Goal: Information Seeking & Learning: Compare options

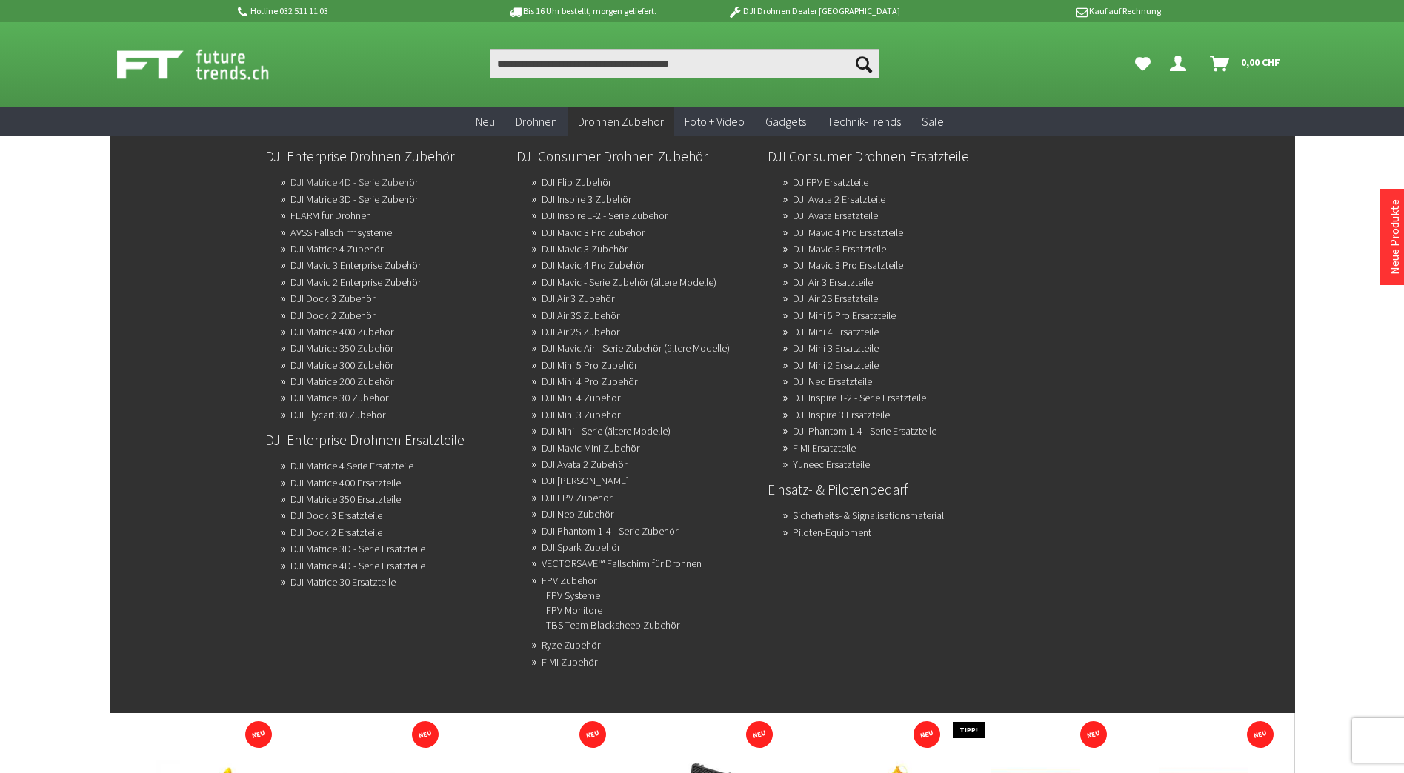
click at [397, 182] on link "DJI Matrice 4D - Serie Zubehör" at bounding box center [353, 182] width 127 height 21
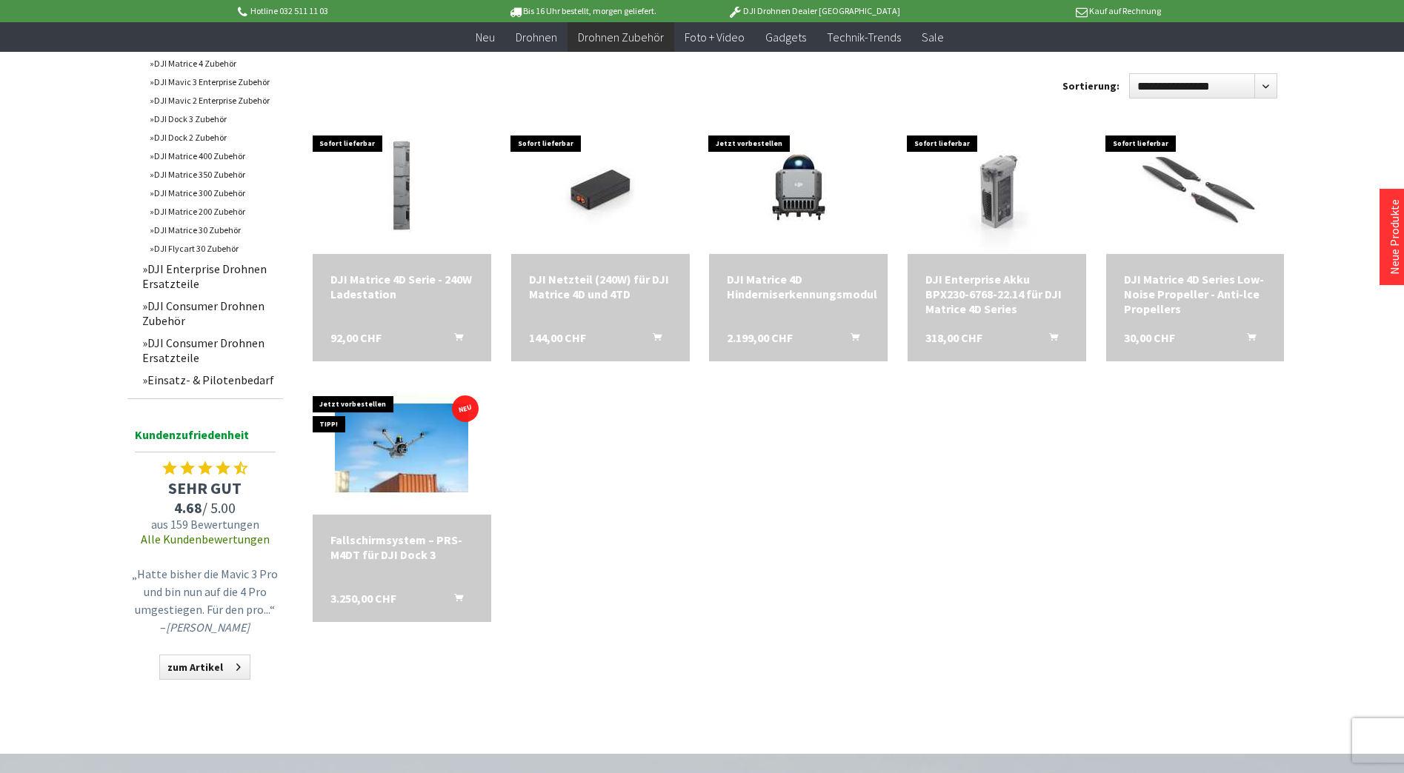
scroll to position [444, 0]
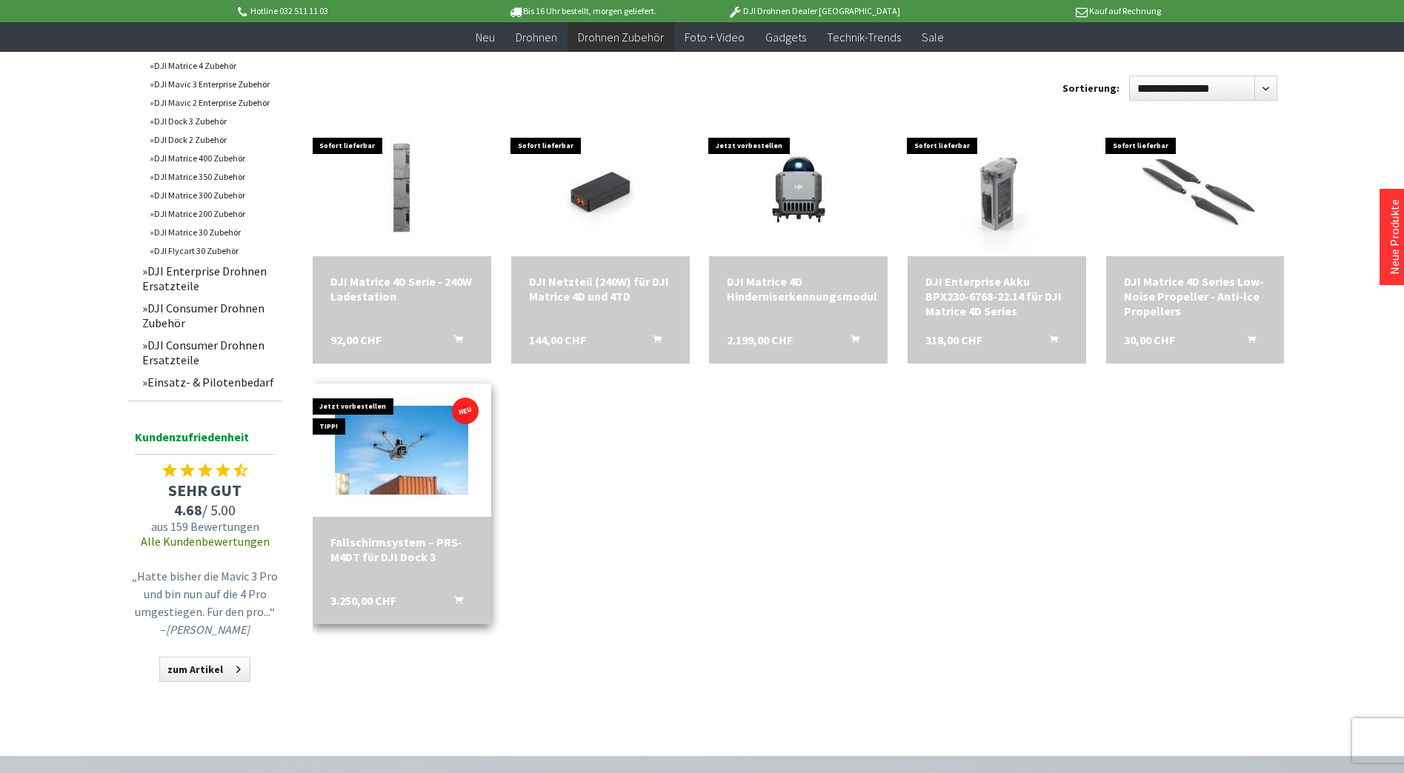
click at [397, 545] on div "Fallschirmsystem – PRS-M4DT für DJI Dock 3" at bounding box center [401, 550] width 143 height 30
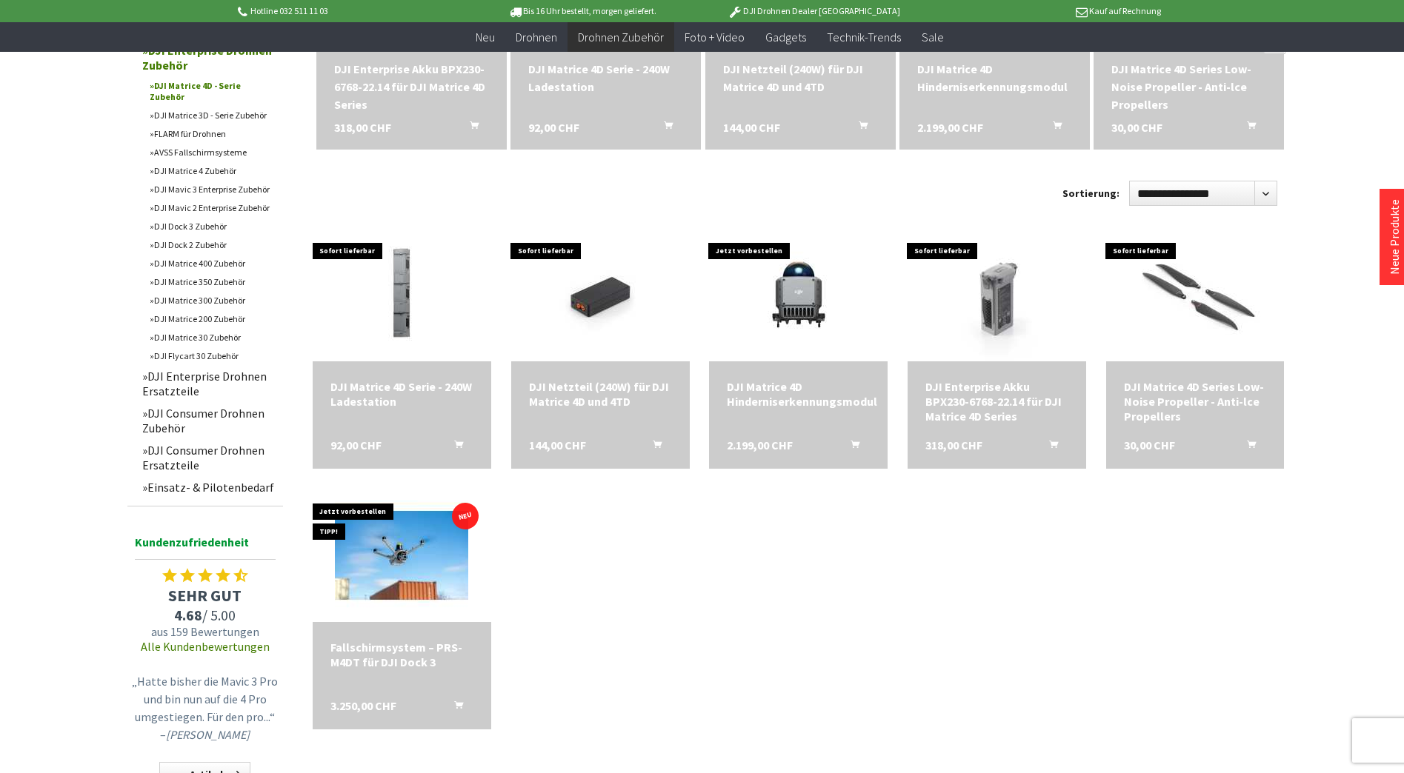
scroll to position [265, 0]
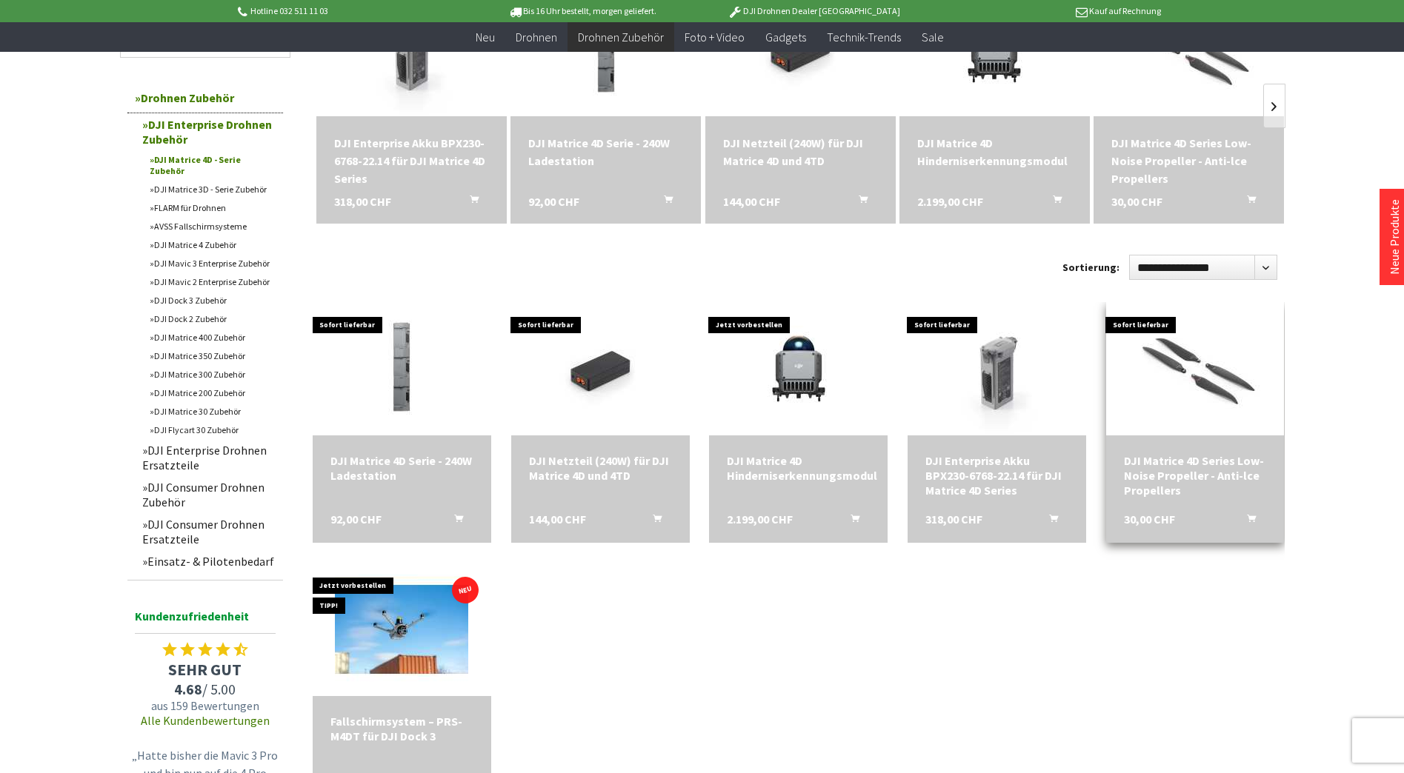
click at [1201, 469] on div "DJI Matrice 4D Series Low-Noise Propeller - Anti-lce Propellers" at bounding box center [1195, 475] width 143 height 44
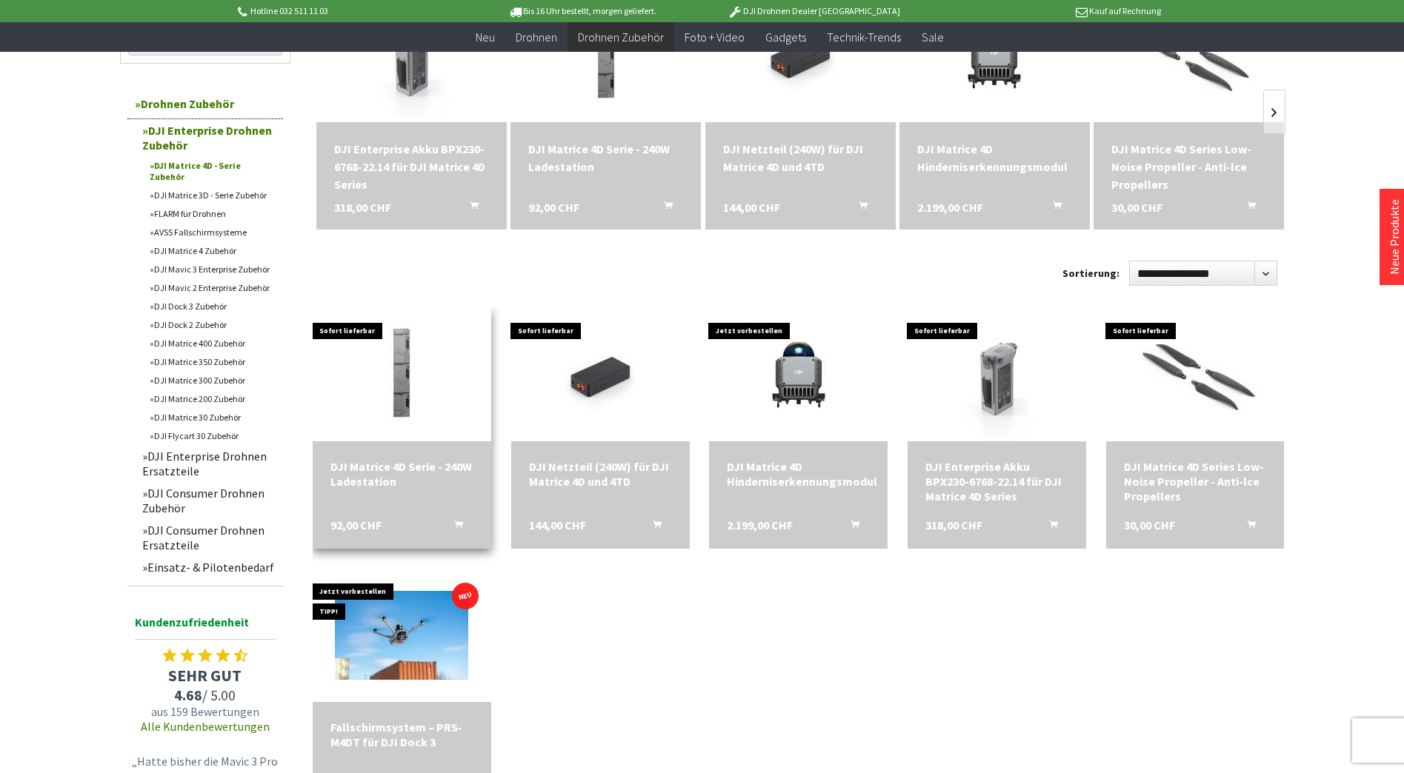
scroll to position [0, 0]
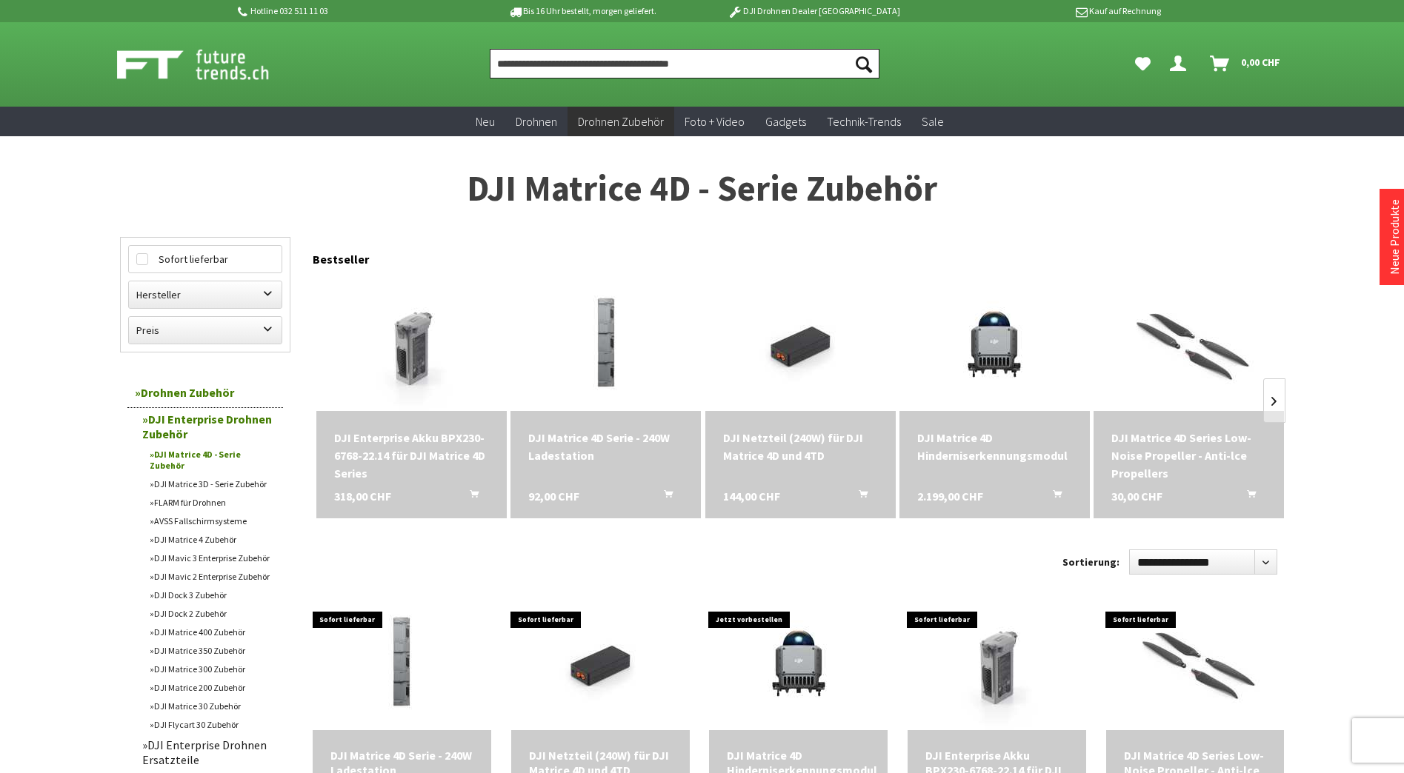
click at [547, 71] on input "Produkt, Marke, Kategorie, EAN, Artikelnummer…" at bounding box center [685, 64] width 390 height 30
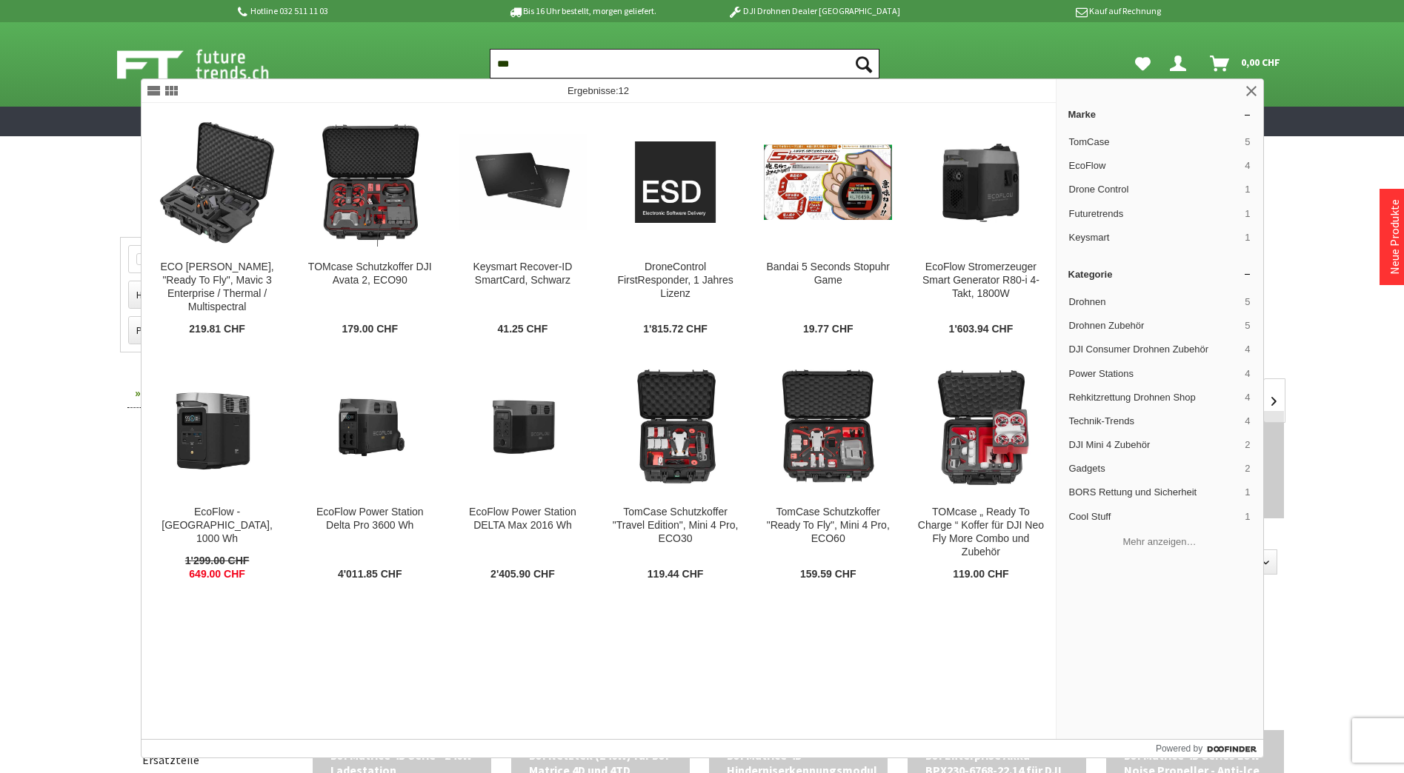
type input "***"
click at [848, 49] on button "Suchen" at bounding box center [863, 64] width 31 height 30
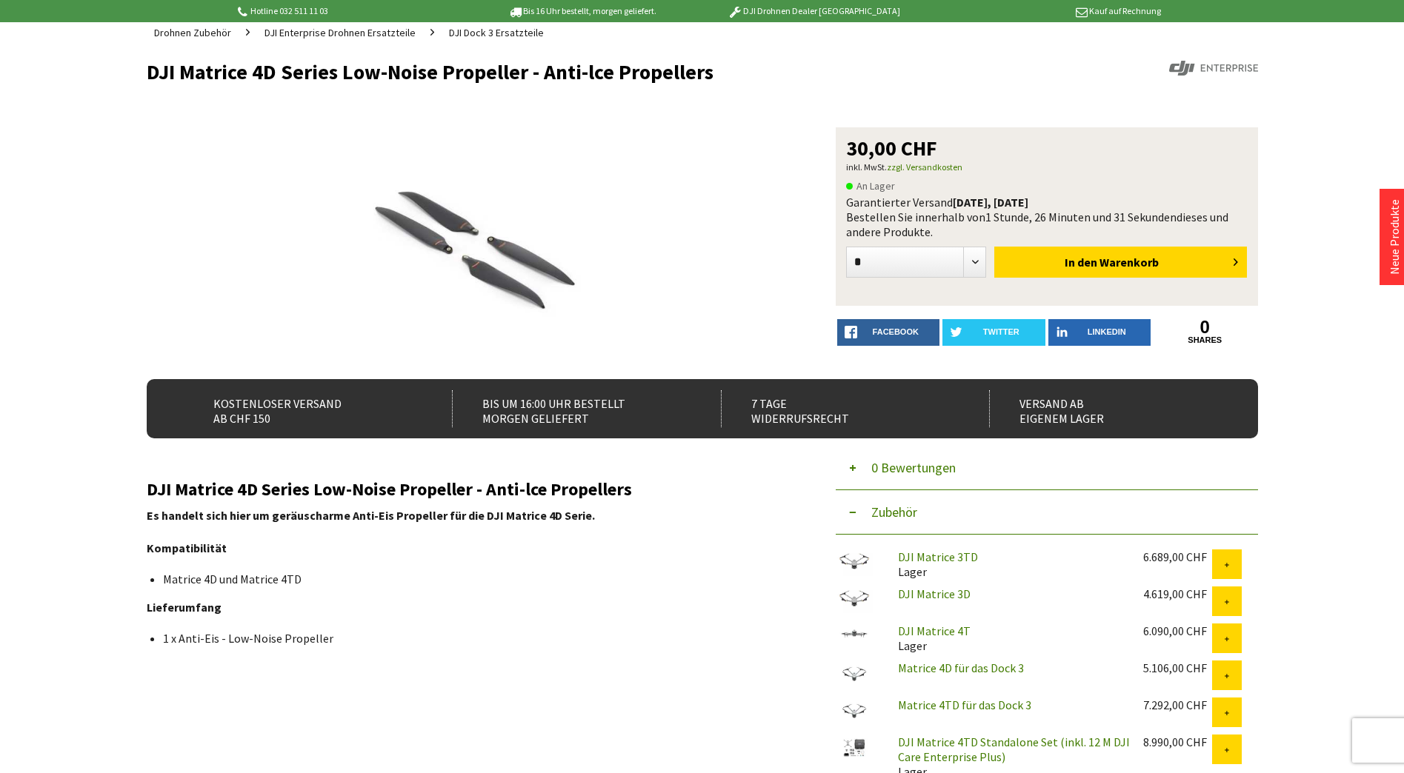
scroll to position [222, 0]
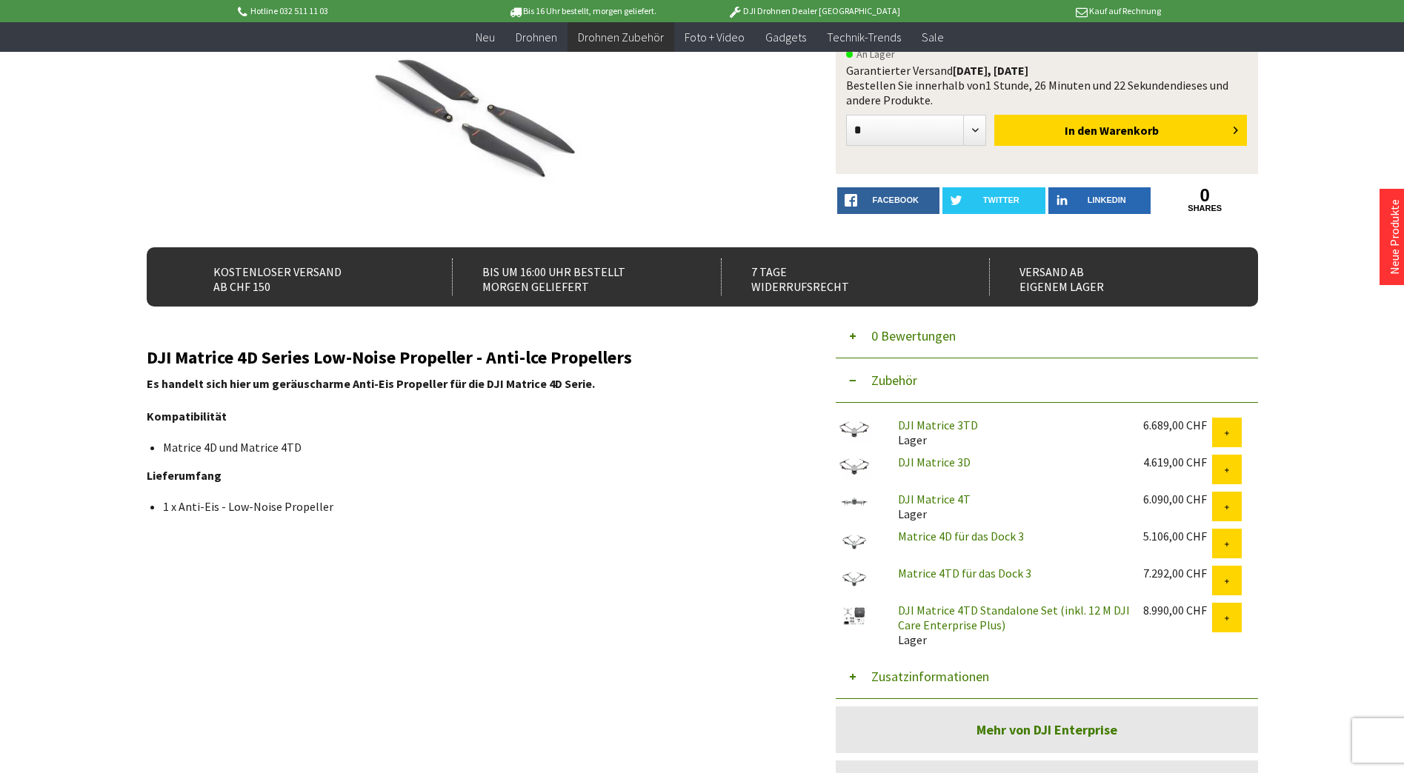
click at [993, 613] on link "DJI Matrice 4TD Standalone Set (inkl. 12 M DJI Care Enterprise Plus)" at bounding box center [1014, 618] width 232 height 30
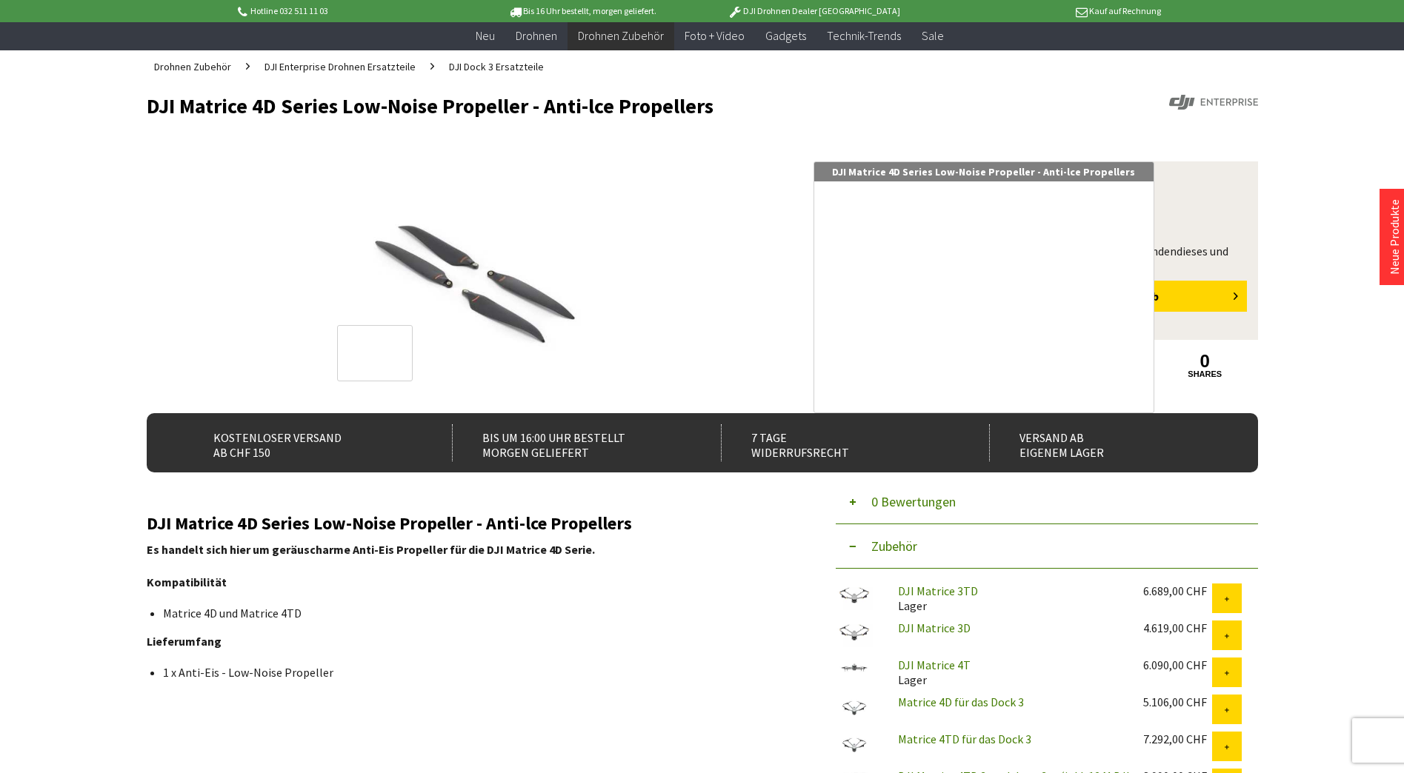
scroll to position [444, 0]
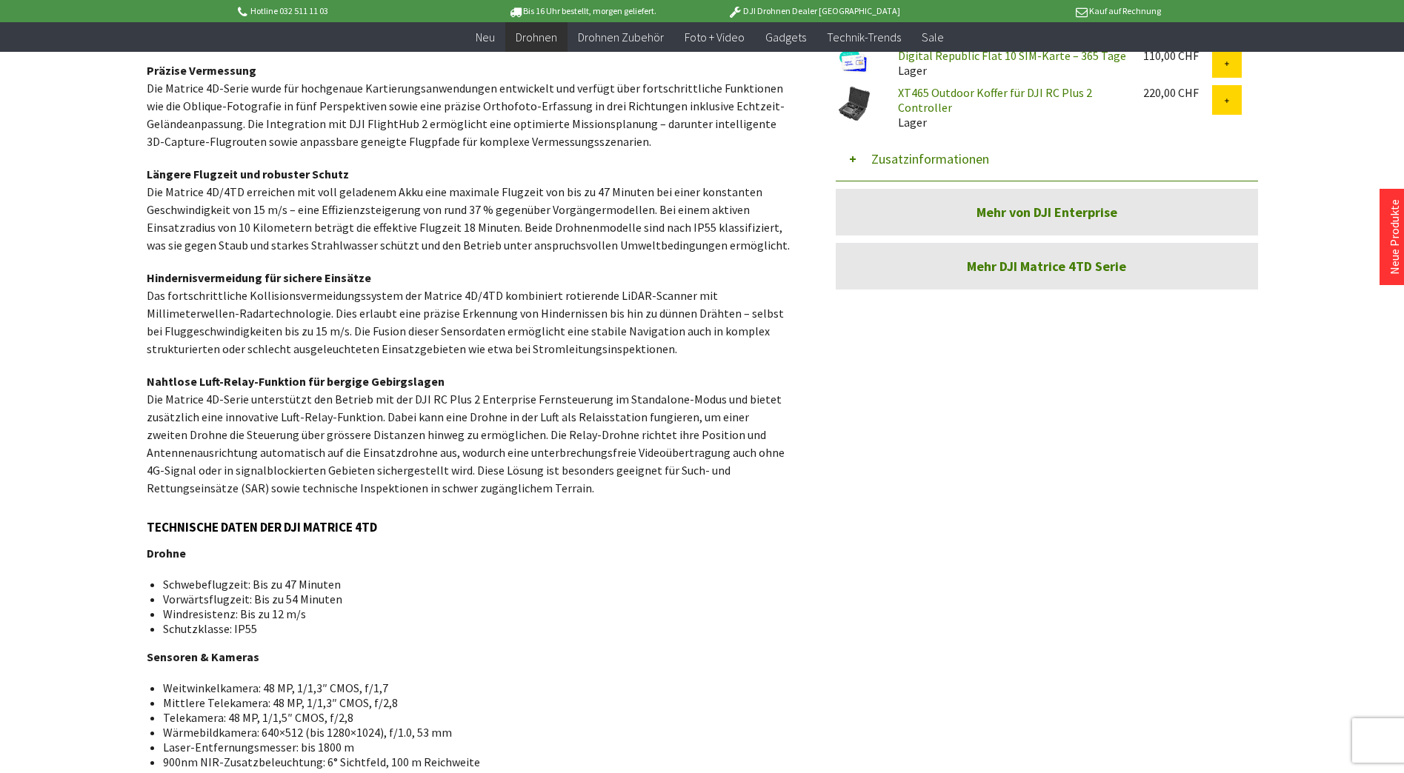
scroll to position [970, 0]
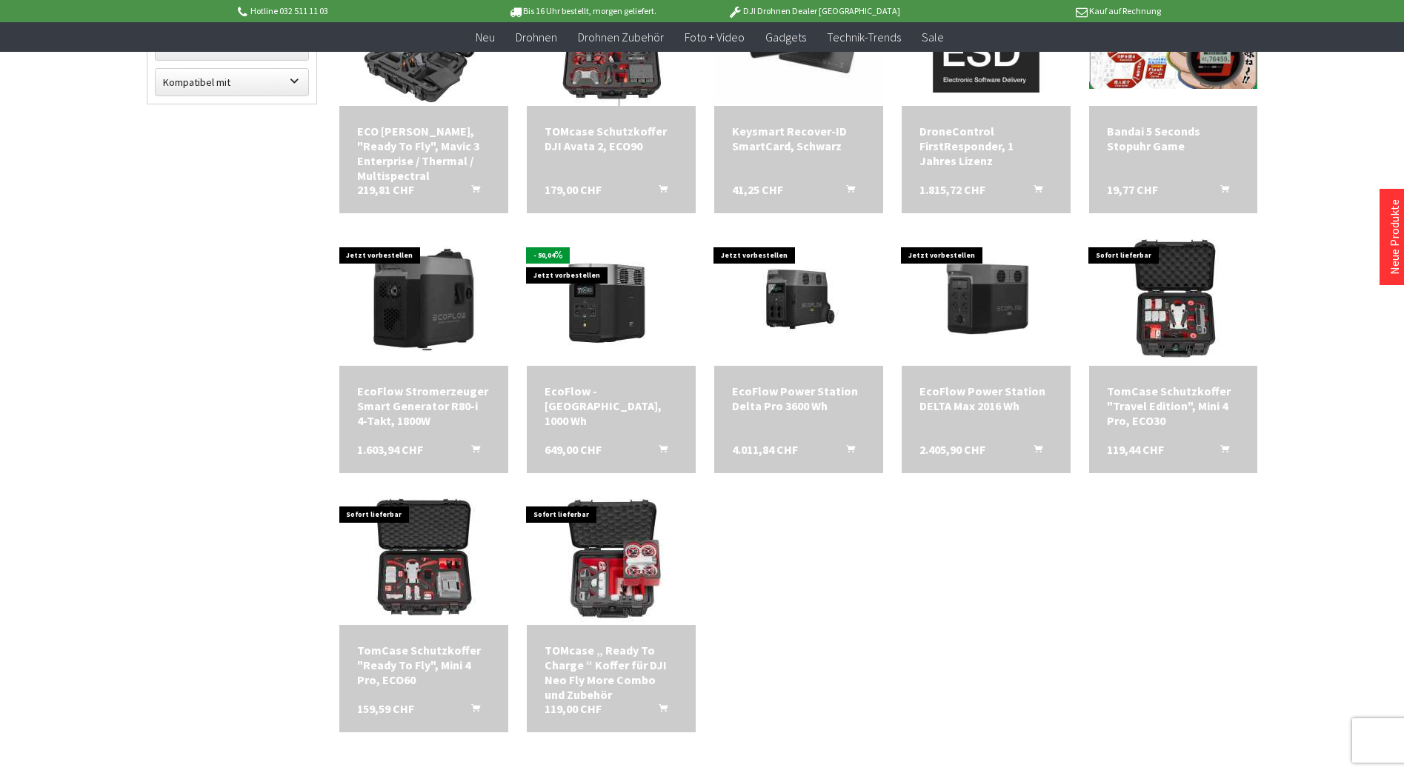
scroll to position [222, 0]
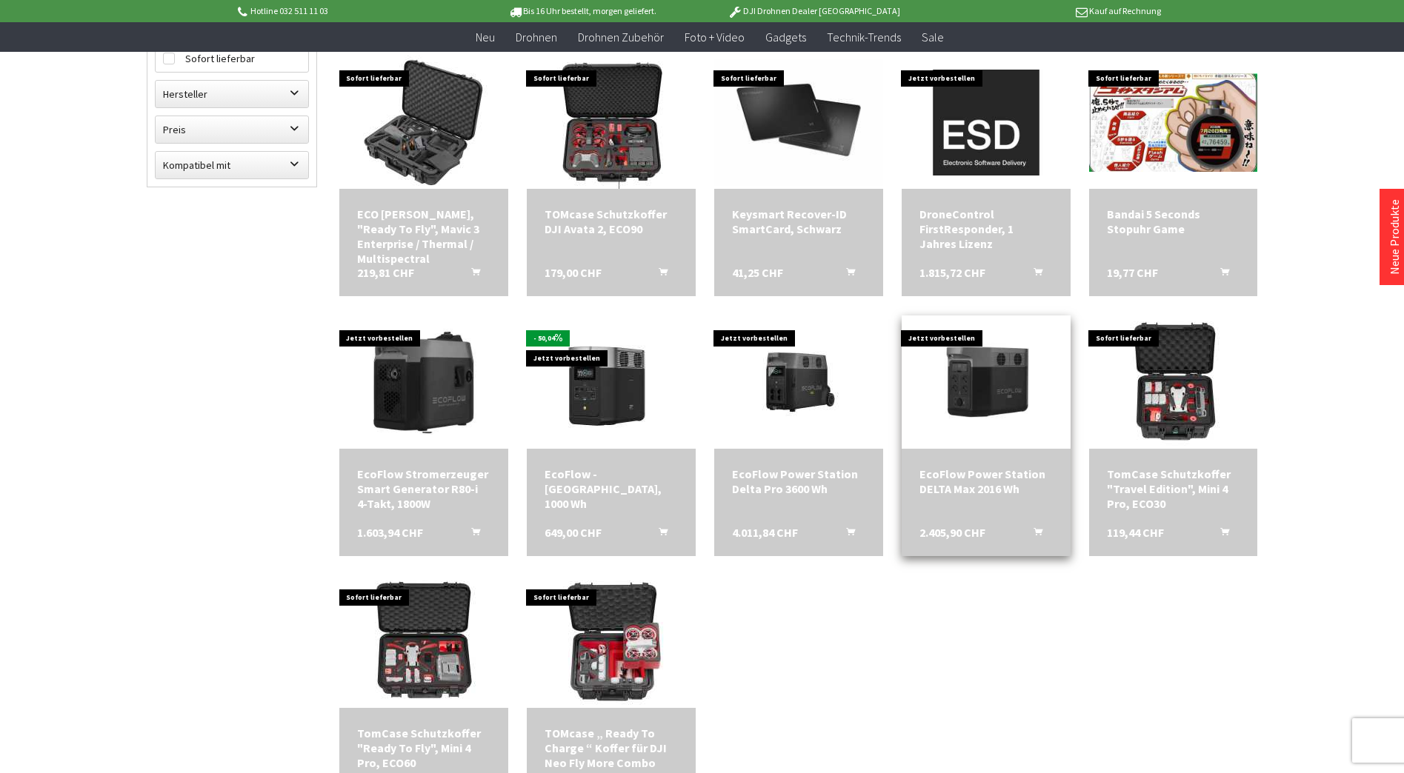
click at [1000, 490] on div "EcoFlow Power Station DELTA Max 2016 Wh" at bounding box center [985, 482] width 133 height 30
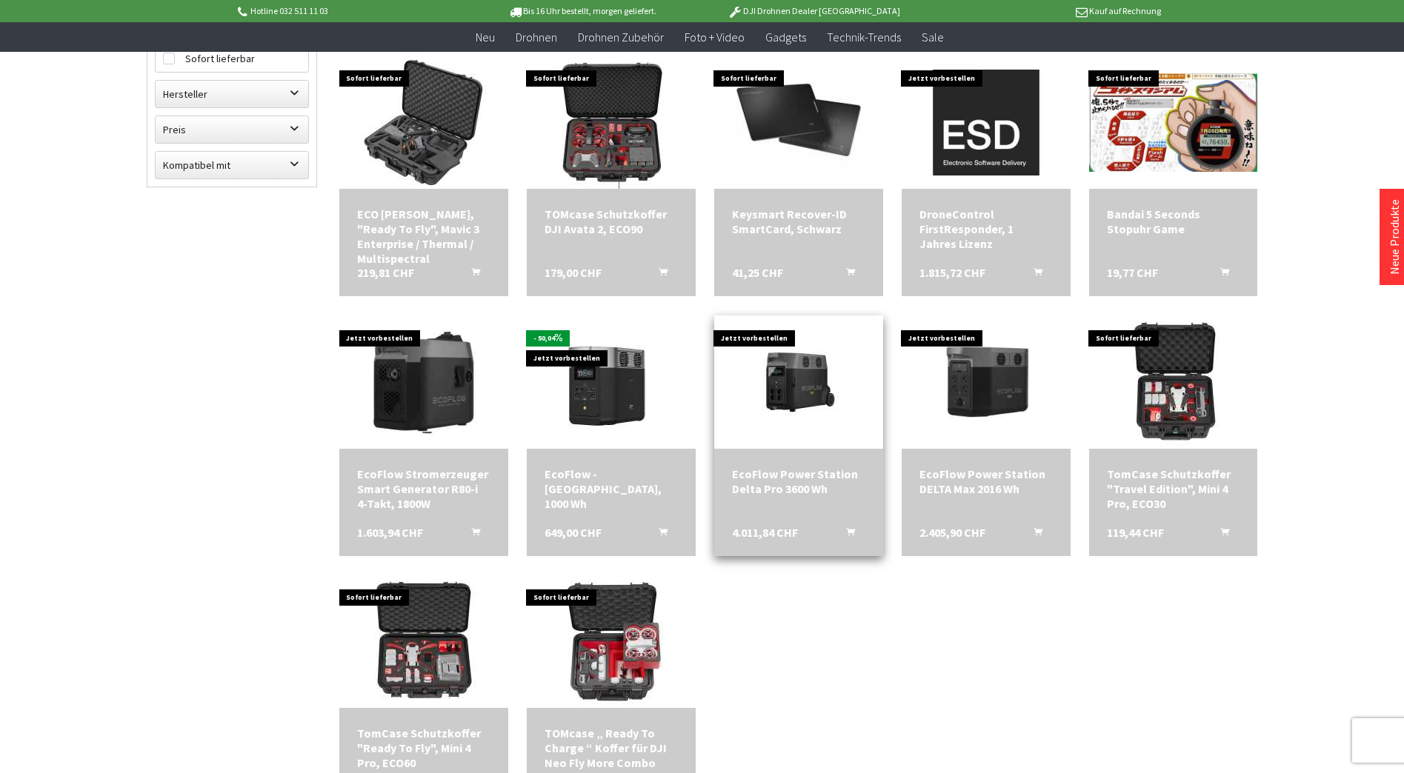
click at [818, 473] on div "EcoFlow Power Station Delta Pro 3600 Wh" at bounding box center [798, 482] width 133 height 30
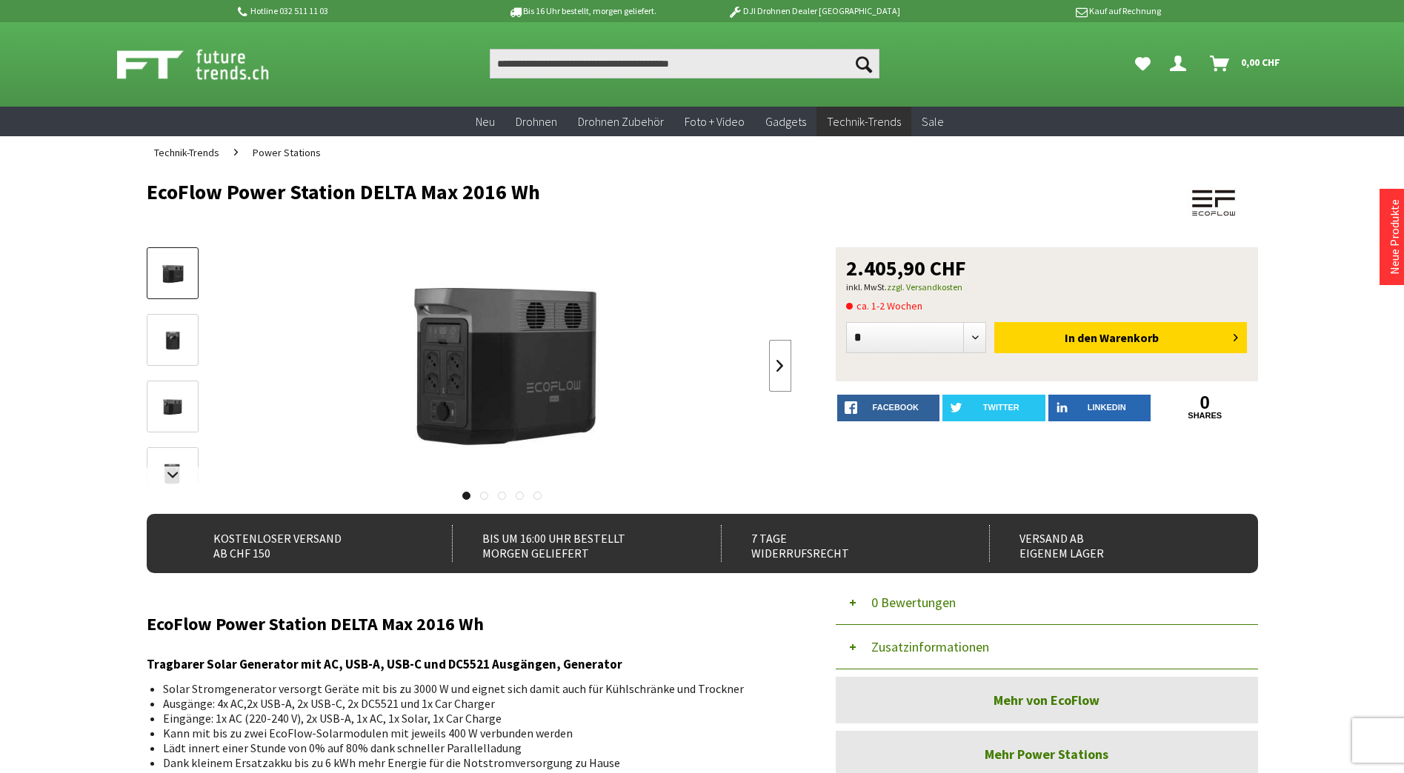
click at [784, 363] on link at bounding box center [780, 366] width 22 height 52
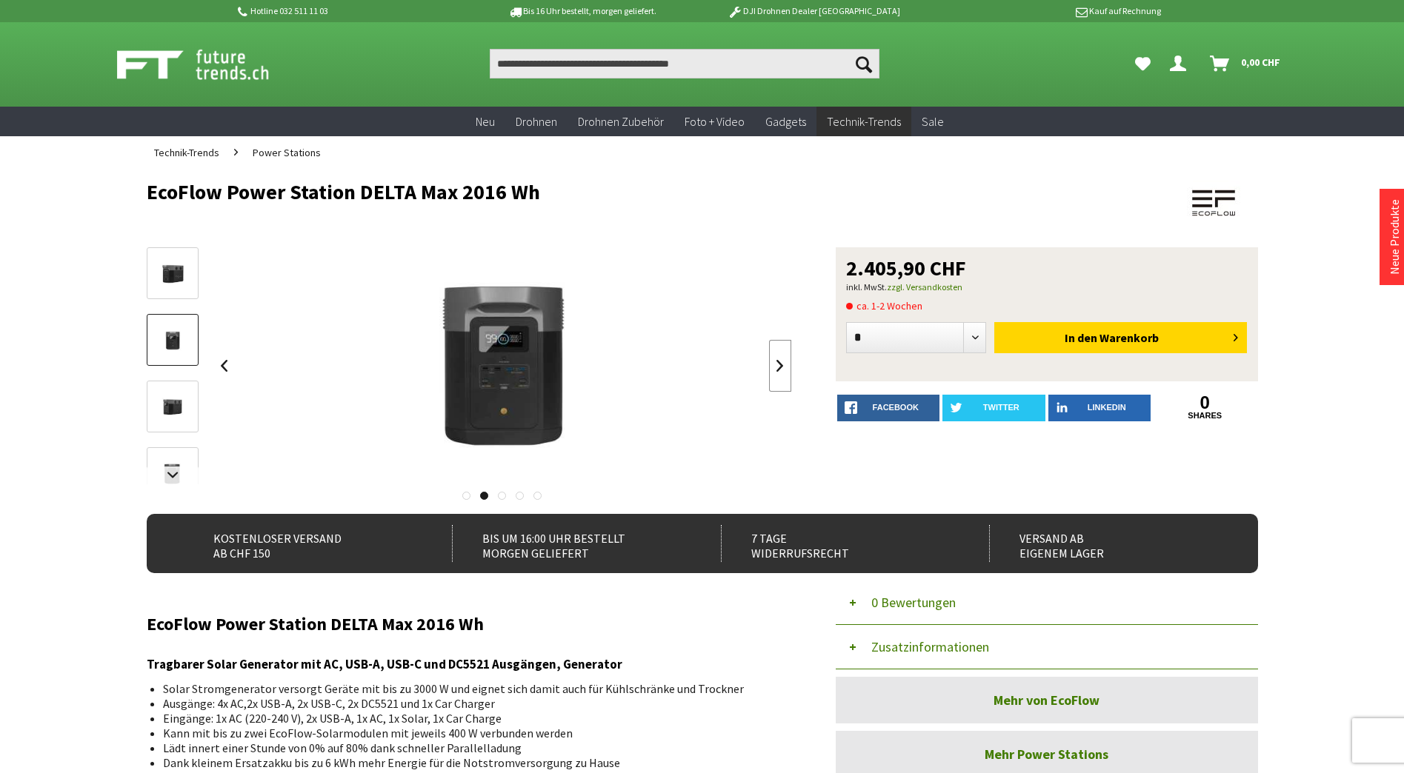
click at [784, 363] on link at bounding box center [780, 366] width 22 height 52
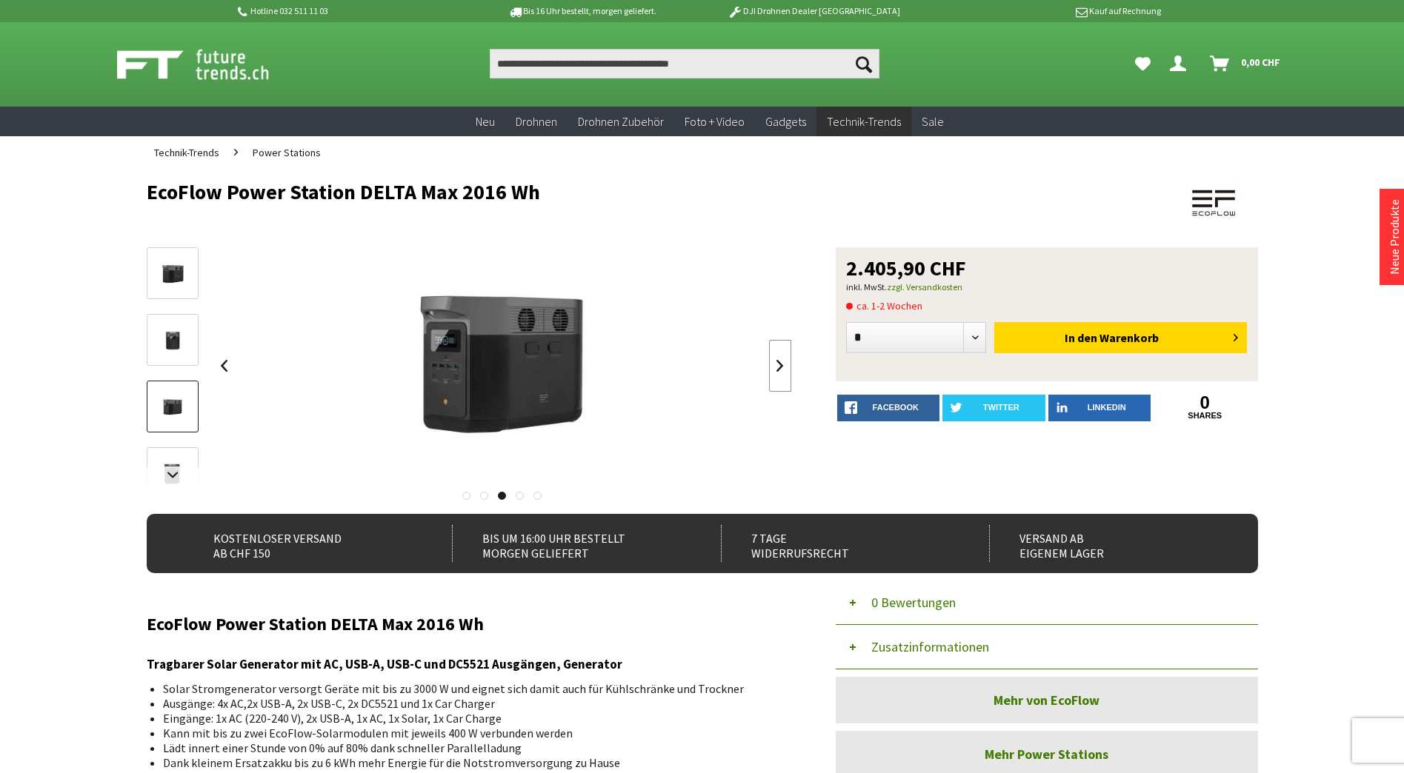
click at [784, 363] on link at bounding box center [780, 366] width 22 height 52
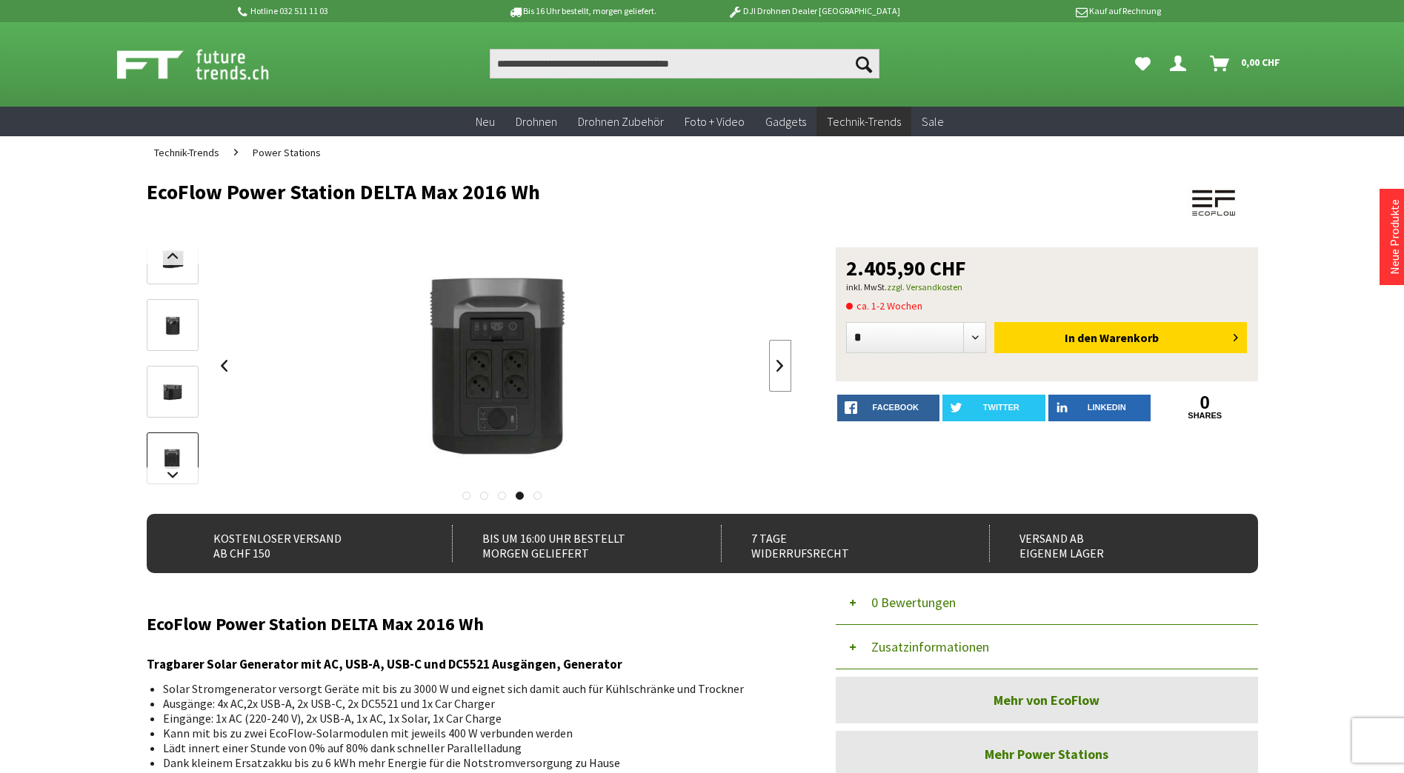
click at [784, 363] on link at bounding box center [780, 366] width 22 height 52
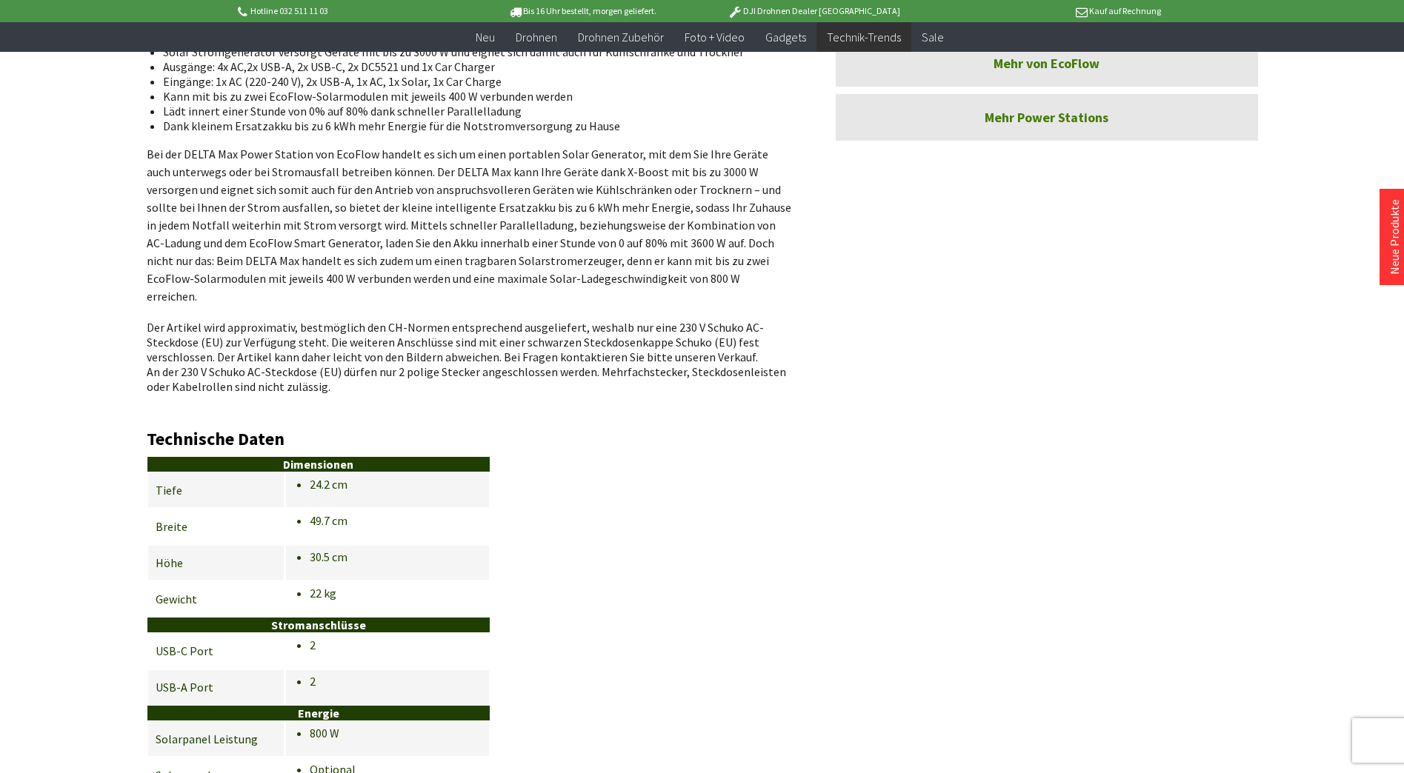
scroll to position [593, 0]
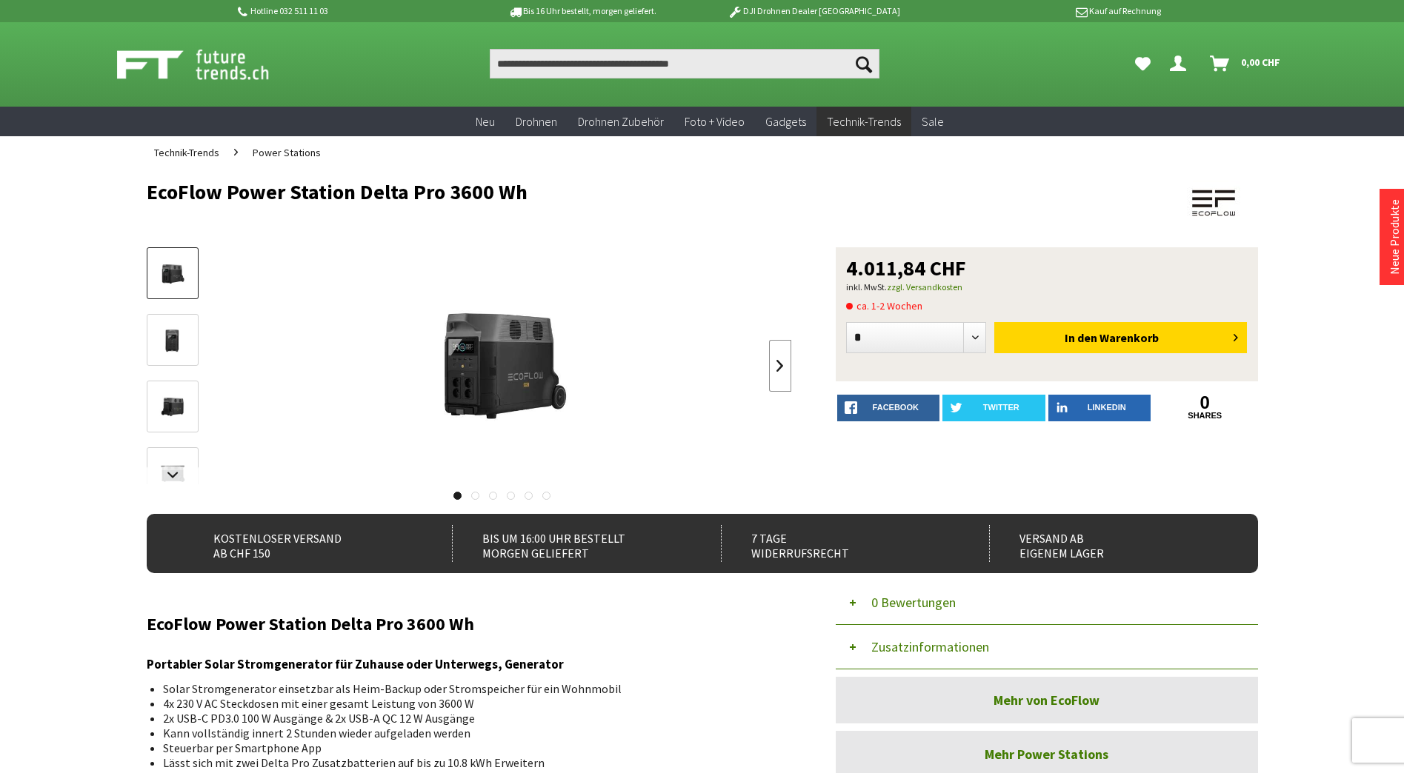
click at [775, 363] on link at bounding box center [780, 366] width 22 height 52
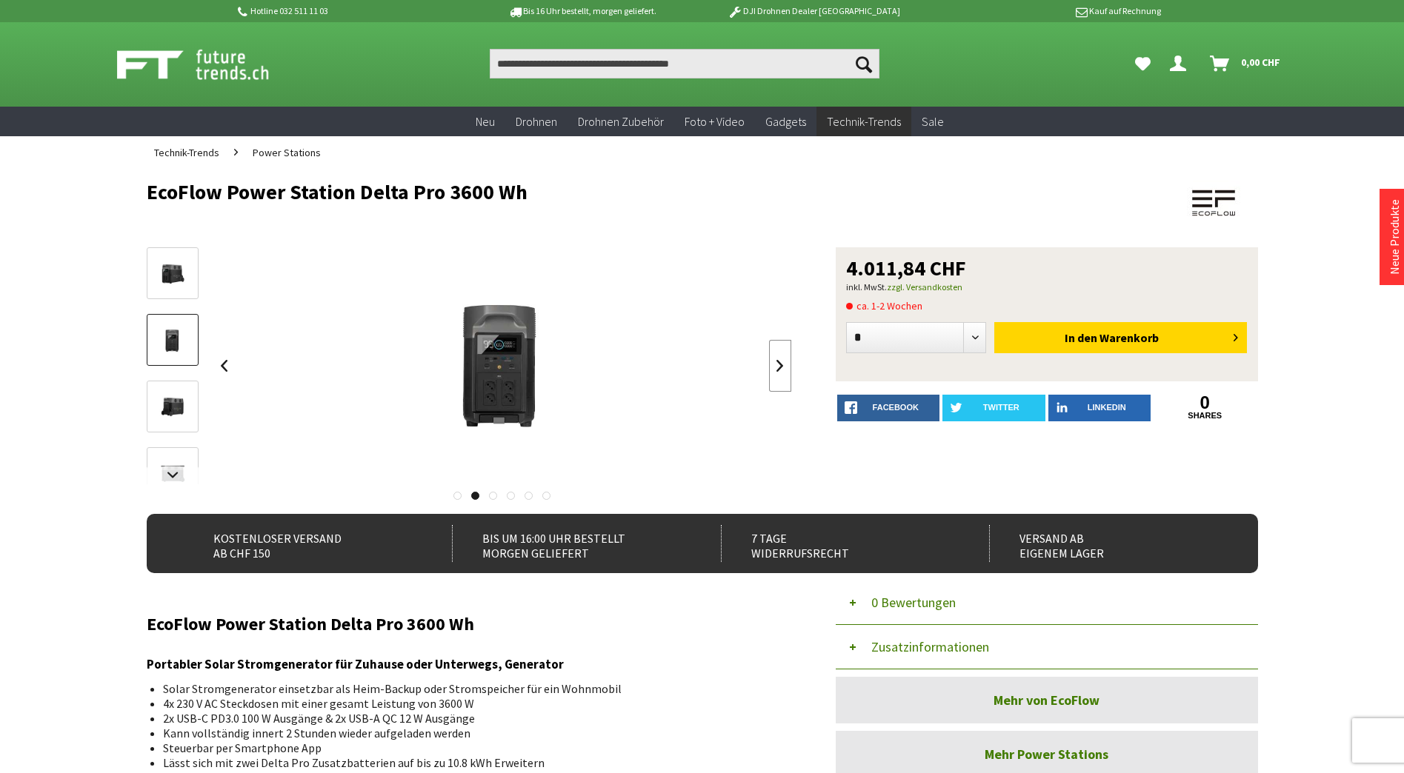
click at [775, 363] on link at bounding box center [780, 366] width 22 height 52
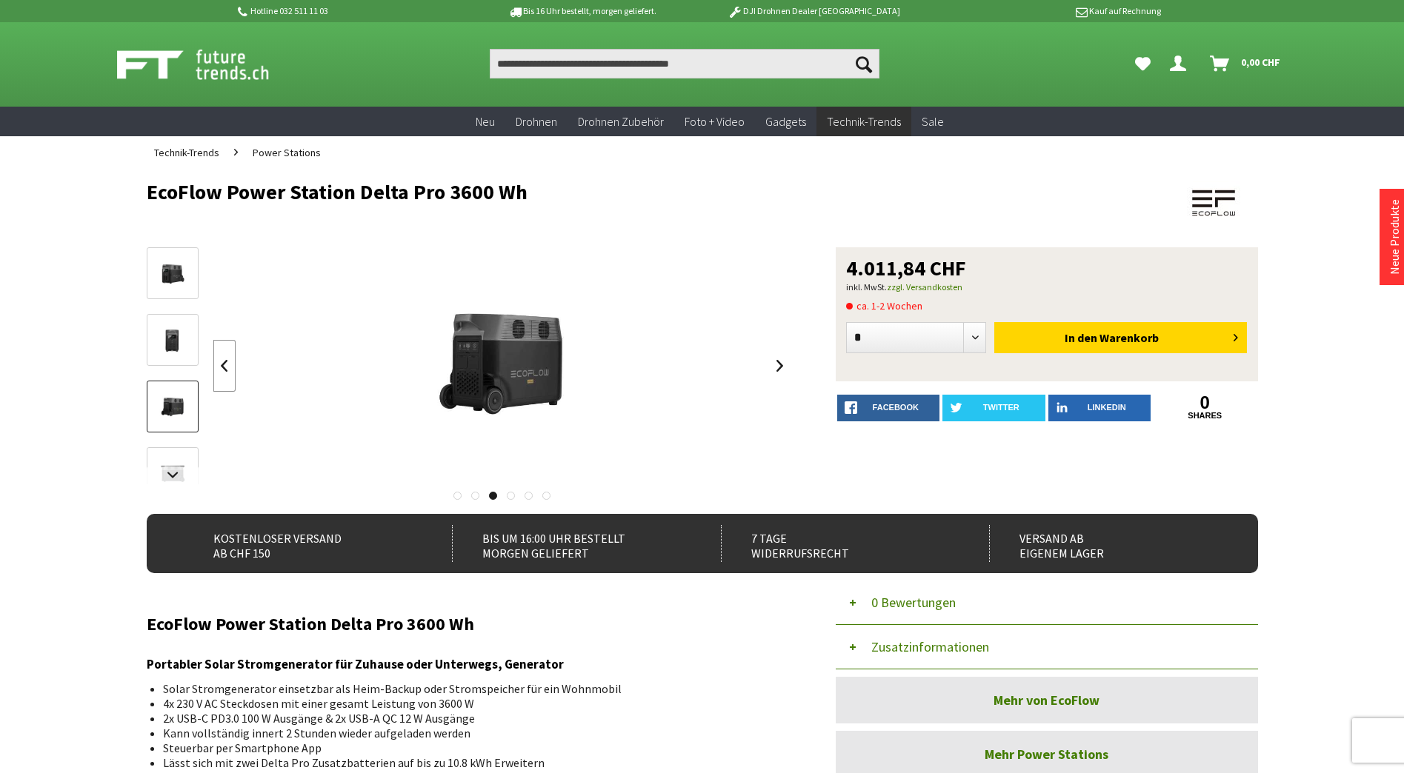
click at [223, 362] on link at bounding box center [224, 366] width 22 height 52
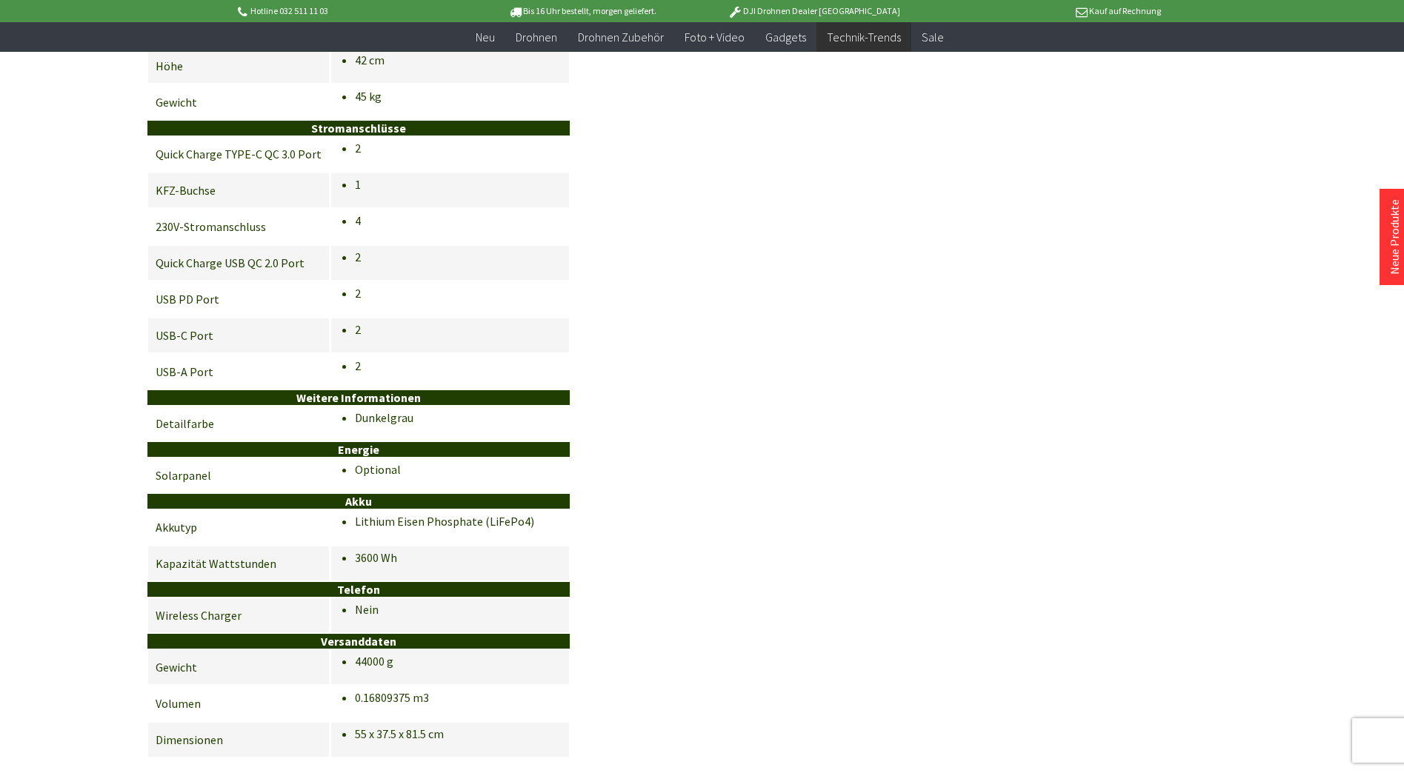
scroll to position [1185, 0]
